Goal: Information Seeking & Learning: Learn about a topic

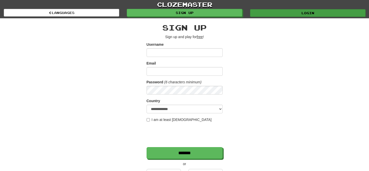
type input "*********"
click at [284, 14] on link "Login" at bounding box center [308, 13] width 116 height 8
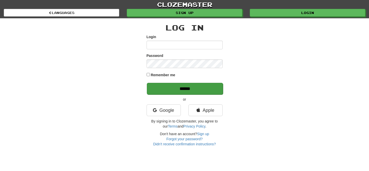
type input "*********"
click at [185, 89] on input "******" at bounding box center [185, 89] width 76 height 12
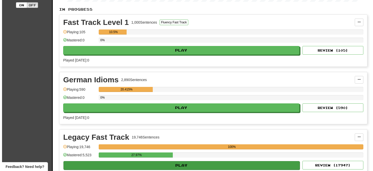
scroll to position [115, 0]
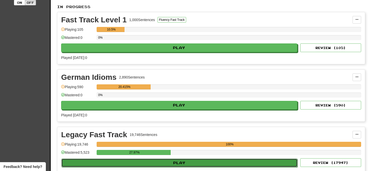
click at [175, 162] on button "Play" at bounding box center [179, 162] width 236 height 9
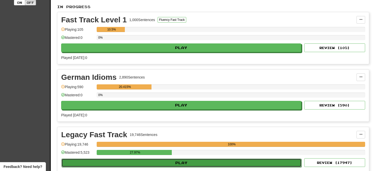
select select "**"
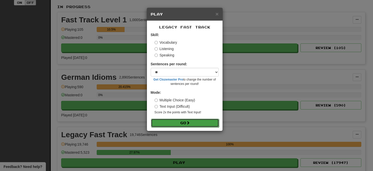
click at [185, 122] on button "Go" at bounding box center [185, 123] width 68 height 9
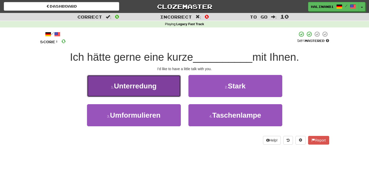
click at [162, 93] on button "1 . Unterredung" at bounding box center [134, 86] width 94 height 22
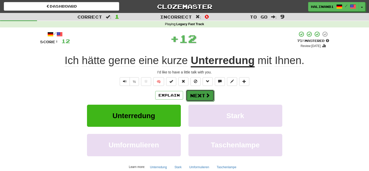
click at [198, 96] on button "Next" at bounding box center [200, 96] width 28 height 12
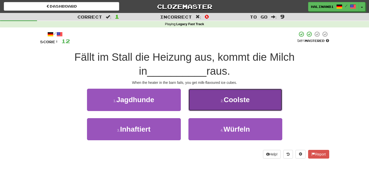
click at [197, 98] on button "2 . Coolste" at bounding box center [236, 100] width 94 height 22
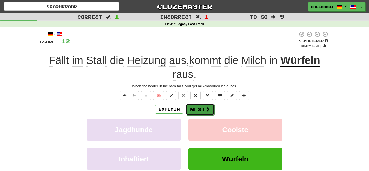
click at [197, 109] on button "Next" at bounding box center [200, 110] width 28 height 12
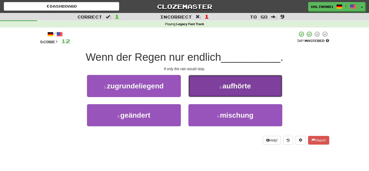
click at [203, 88] on button "2 . aufhörte" at bounding box center [236, 86] width 94 height 22
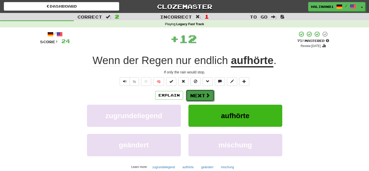
click at [202, 97] on button "Next" at bounding box center [200, 96] width 28 height 12
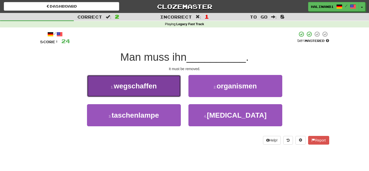
click at [174, 87] on button "1 . wegschaffen" at bounding box center [134, 86] width 94 height 22
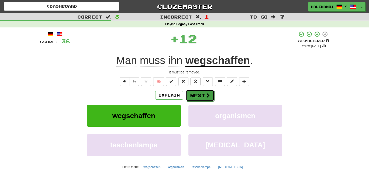
click at [202, 92] on button "Next" at bounding box center [200, 96] width 28 height 12
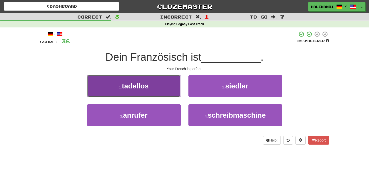
click at [168, 93] on button "1 . tadellos" at bounding box center [134, 86] width 94 height 22
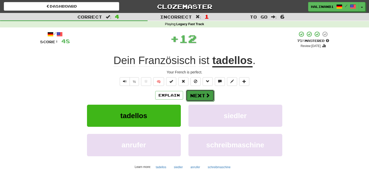
click at [198, 97] on button "Next" at bounding box center [200, 96] width 28 height 12
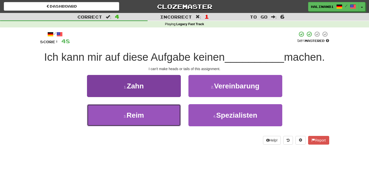
click at [168, 120] on button "3 . Reim" at bounding box center [134, 115] width 94 height 22
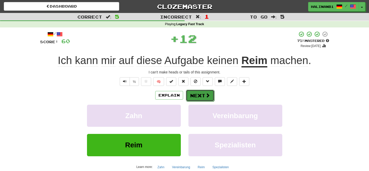
click at [201, 97] on button "Next" at bounding box center [200, 96] width 28 height 12
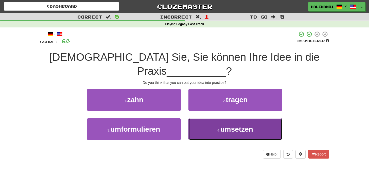
click at [210, 118] on button "4 . umsetzen" at bounding box center [236, 129] width 94 height 22
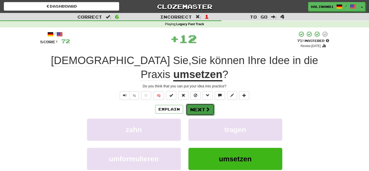
click at [210, 104] on button "Next" at bounding box center [200, 110] width 28 height 12
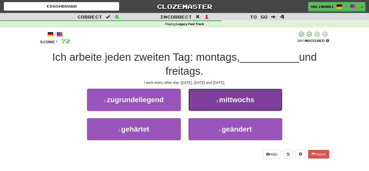
click at [209, 95] on button "2 . mittwochs" at bounding box center [236, 100] width 94 height 22
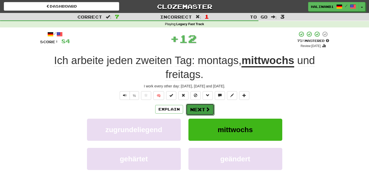
click at [206, 107] on span at bounding box center [208, 109] width 5 height 5
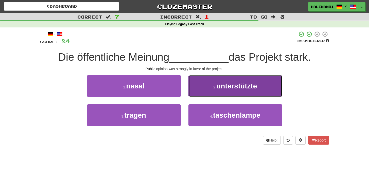
click at [207, 92] on button "2 . unterstützte" at bounding box center [236, 86] width 94 height 22
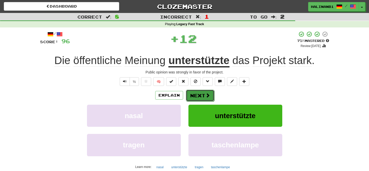
click at [207, 96] on span at bounding box center [208, 95] width 5 height 5
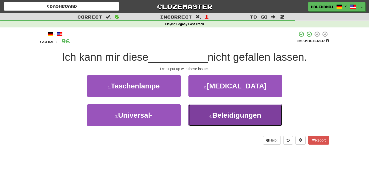
click at [197, 115] on button "4 . Beleidigungen" at bounding box center [236, 115] width 94 height 22
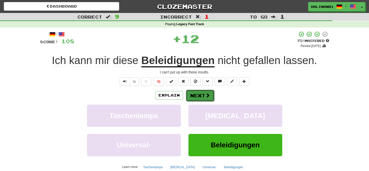
click at [202, 95] on button "Next" at bounding box center [200, 96] width 28 height 12
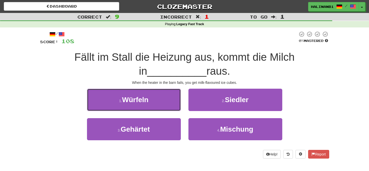
click at [158, 103] on button "1 . Würfeln" at bounding box center [134, 100] width 94 height 22
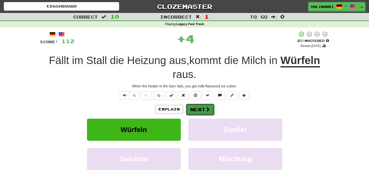
click at [197, 109] on button "Next" at bounding box center [200, 110] width 28 height 12
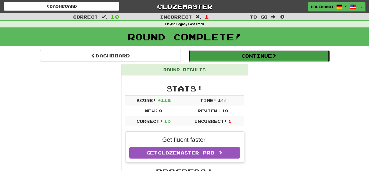
click at [202, 57] on button "Continue" at bounding box center [259, 56] width 141 height 12
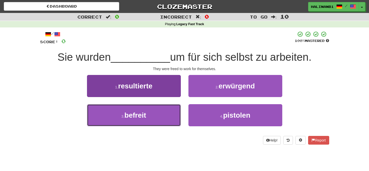
drag, startPoint x: 165, startPoint y: 115, endPoint x: 180, endPoint y: 108, distance: 16.8
click at [165, 115] on button "3 . befreit" at bounding box center [134, 115] width 94 height 22
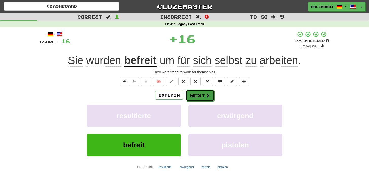
click at [198, 92] on button "Next" at bounding box center [200, 96] width 28 height 12
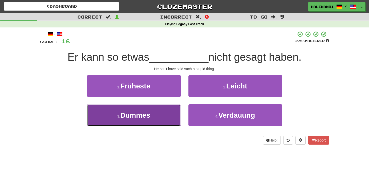
click at [174, 112] on button "3 . Dummes" at bounding box center [134, 115] width 94 height 22
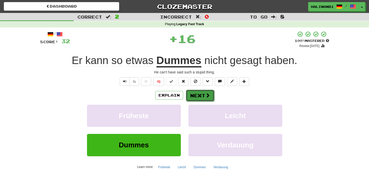
click at [210, 93] on button "Next" at bounding box center [200, 96] width 28 height 12
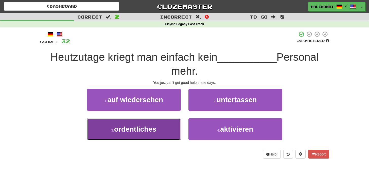
click at [172, 131] on button "3 . ordentliches" at bounding box center [134, 129] width 94 height 22
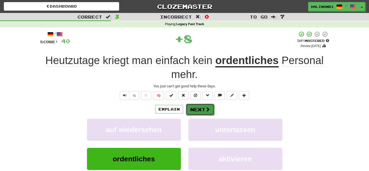
click at [208, 105] on button "Next" at bounding box center [200, 110] width 28 height 12
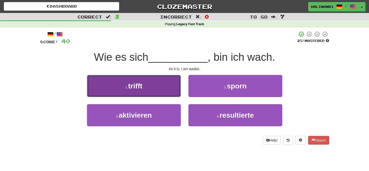
click at [174, 91] on button "1 . trifft" at bounding box center [134, 86] width 94 height 22
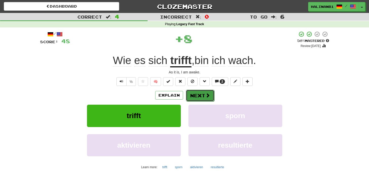
click at [203, 97] on button "Next" at bounding box center [200, 96] width 28 height 12
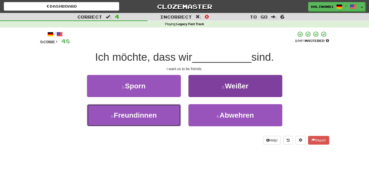
drag, startPoint x: 171, startPoint y: 118, endPoint x: 189, endPoint y: 106, distance: 22.7
click at [171, 118] on button "3 . Freundinnen" at bounding box center [134, 115] width 94 height 22
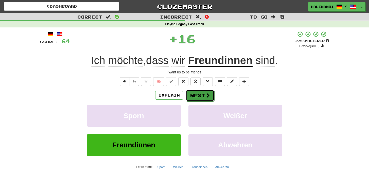
click at [198, 96] on button "Next" at bounding box center [200, 96] width 28 height 12
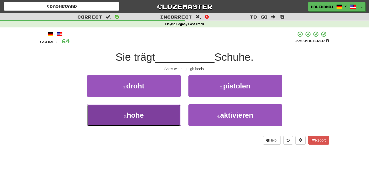
click at [164, 112] on button "3 . hohe" at bounding box center [134, 115] width 94 height 22
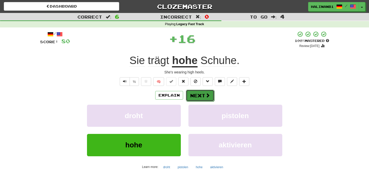
click at [202, 96] on button "Next" at bounding box center [200, 96] width 28 height 12
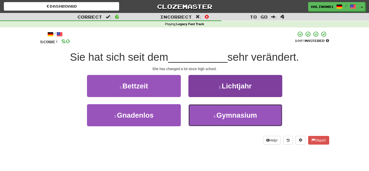
click at [198, 110] on button "4 . Gymnasium" at bounding box center [236, 115] width 94 height 22
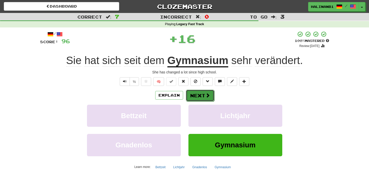
click at [206, 93] on span at bounding box center [208, 95] width 5 height 5
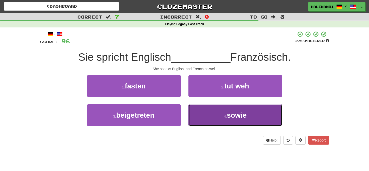
click at [203, 109] on button "4 . sowie" at bounding box center [236, 115] width 94 height 22
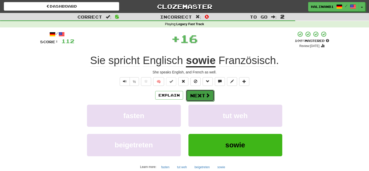
click at [204, 96] on button "Next" at bounding box center [200, 96] width 28 height 12
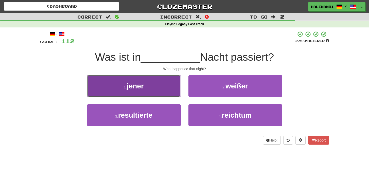
click at [174, 91] on button "1 . jener" at bounding box center [134, 86] width 94 height 22
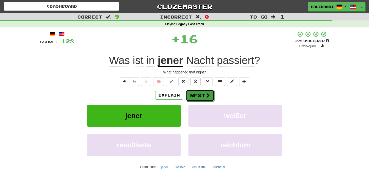
click at [195, 94] on button "Next" at bounding box center [200, 96] width 28 height 12
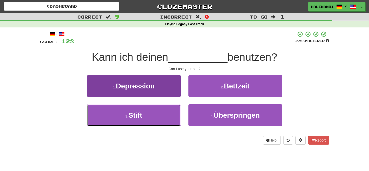
click at [164, 114] on button "3 . Stift" at bounding box center [134, 115] width 94 height 22
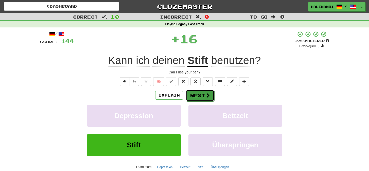
click at [195, 91] on button "Next" at bounding box center [200, 96] width 28 height 12
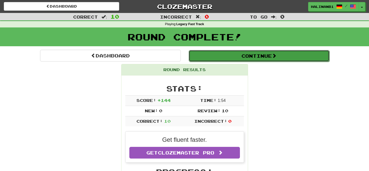
click at [210, 54] on button "Continue" at bounding box center [259, 56] width 141 height 12
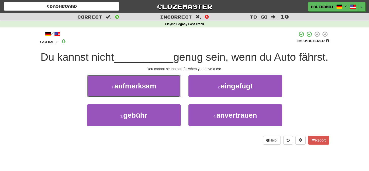
drag, startPoint x: 178, startPoint y: 98, endPoint x: 187, endPoint y: 102, distance: 9.8
click at [178, 97] on button "1 . aufmerksam" at bounding box center [134, 86] width 94 height 22
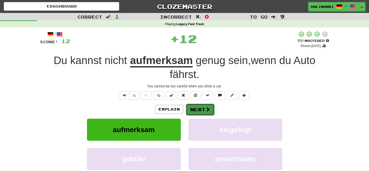
click at [203, 107] on button "Next" at bounding box center [200, 110] width 28 height 12
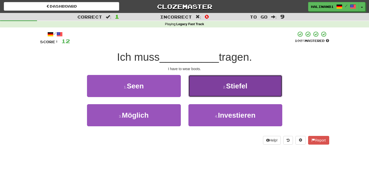
click at [214, 88] on button "2 . Stiefel" at bounding box center [236, 86] width 94 height 22
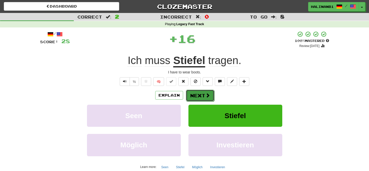
click at [204, 96] on button "Next" at bounding box center [200, 96] width 28 height 12
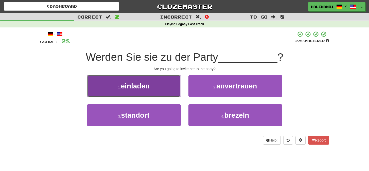
click at [177, 90] on button "1 . einladen" at bounding box center [134, 86] width 94 height 22
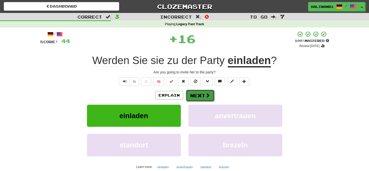
click at [202, 95] on button "Next" at bounding box center [200, 96] width 28 height 12
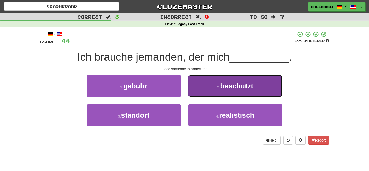
click at [216, 93] on button "2 . beschützt" at bounding box center [236, 86] width 94 height 22
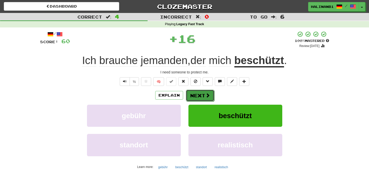
click at [200, 95] on button "Next" at bounding box center [200, 96] width 28 height 12
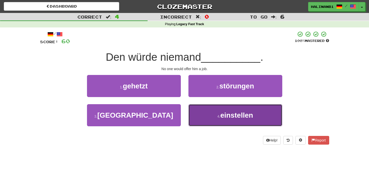
click at [203, 117] on button "4 . einstellen" at bounding box center [236, 115] width 94 height 22
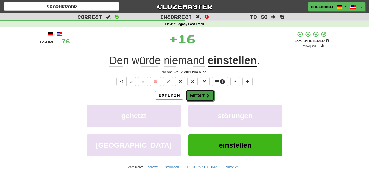
click at [202, 93] on button "Next" at bounding box center [200, 96] width 28 height 12
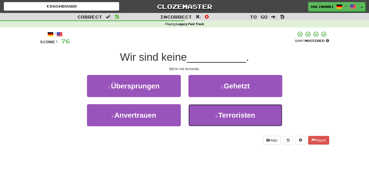
drag, startPoint x: 197, startPoint y: 116, endPoint x: 202, endPoint y: 102, distance: 14.7
click at [198, 114] on button "4 . Terroristen" at bounding box center [236, 115] width 94 height 22
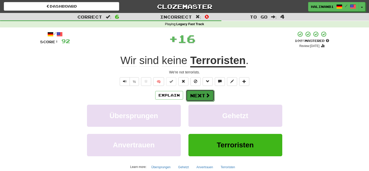
click at [204, 94] on button "Next" at bounding box center [200, 96] width 28 height 12
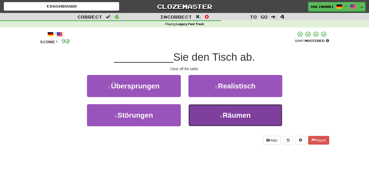
click at [204, 113] on button "4 . Räumen" at bounding box center [236, 115] width 94 height 22
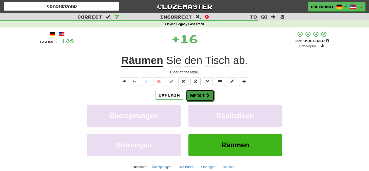
click at [206, 94] on span at bounding box center [208, 95] width 5 height 5
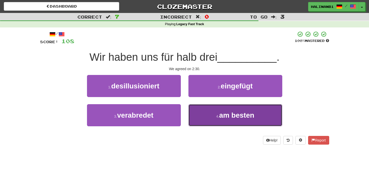
click at [201, 119] on button "4 . am besten" at bounding box center [236, 115] width 94 height 22
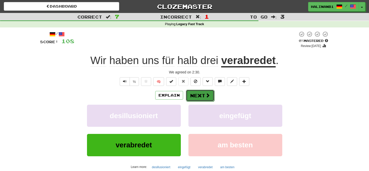
click at [208, 98] on span at bounding box center [208, 95] width 5 height 5
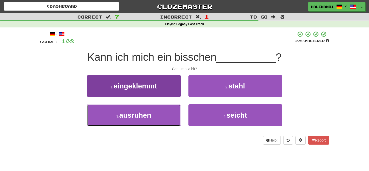
drag, startPoint x: 166, startPoint y: 120, endPoint x: 169, endPoint y: 118, distance: 3.3
click at [167, 119] on button "3 . ausruhen" at bounding box center [134, 115] width 94 height 22
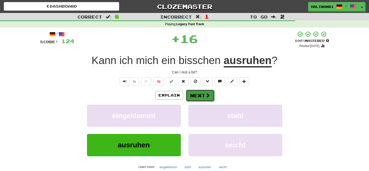
click at [209, 96] on span at bounding box center [208, 95] width 5 height 5
